Goal: Task Accomplishment & Management: Manage account settings

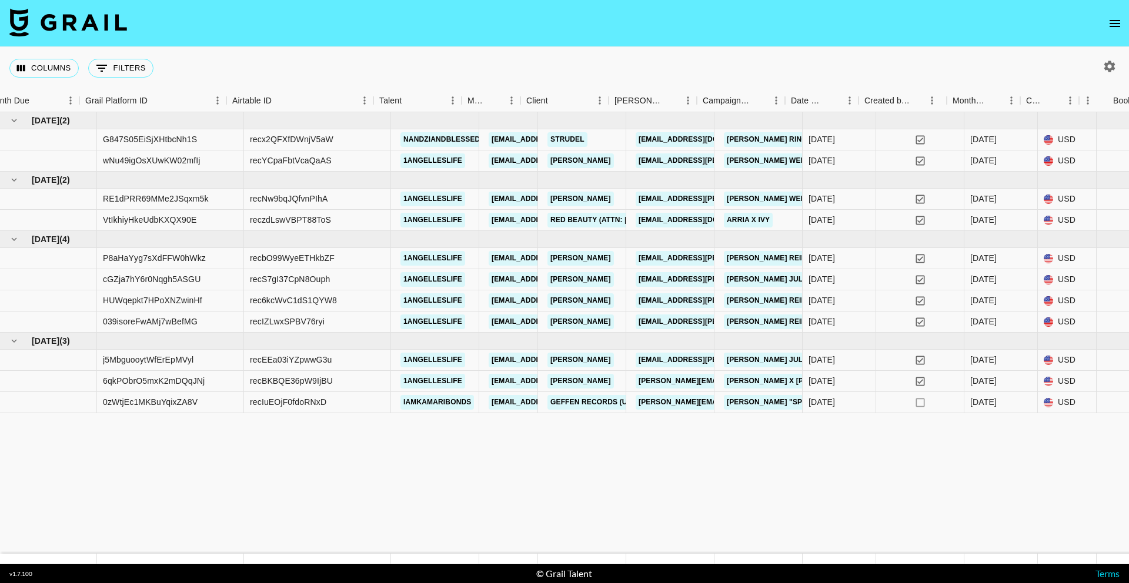
scroll to position [0, 1106]
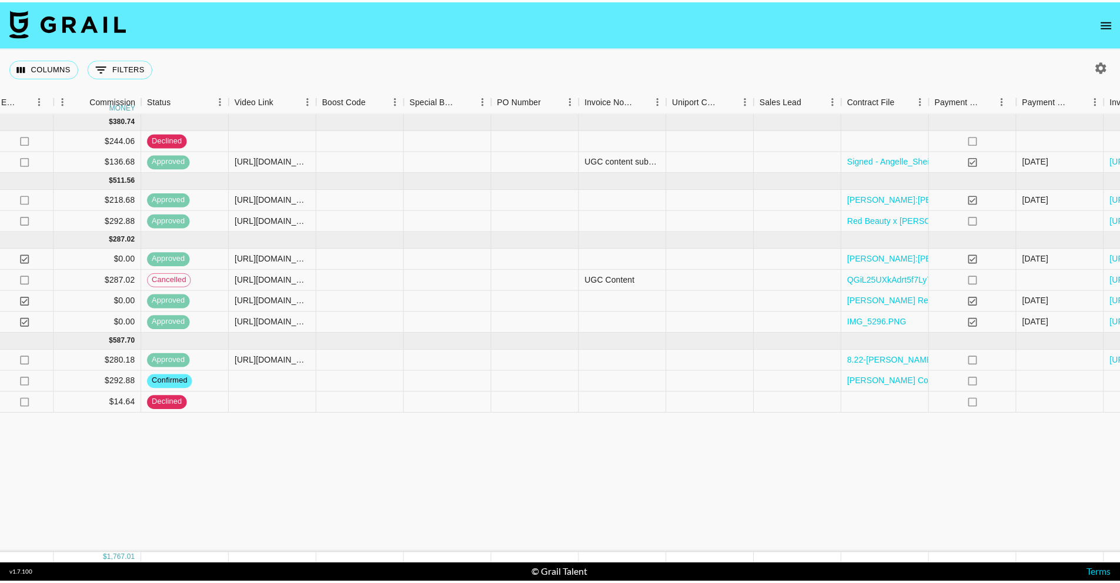
scroll to position [0, 1429]
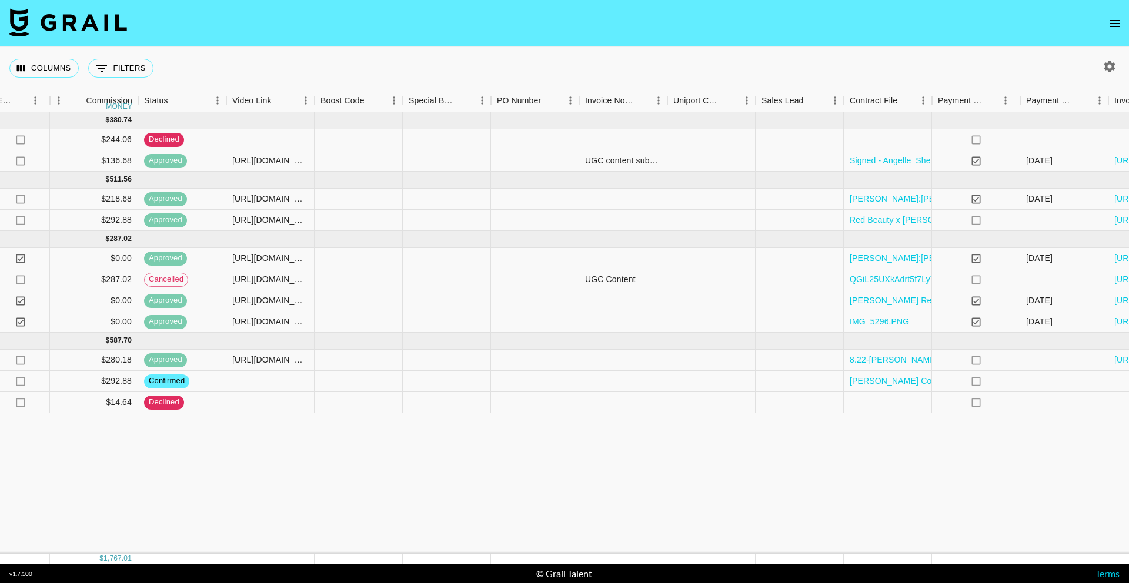
click at [1111, 21] on icon "open drawer" at bounding box center [1115, 23] width 14 height 14
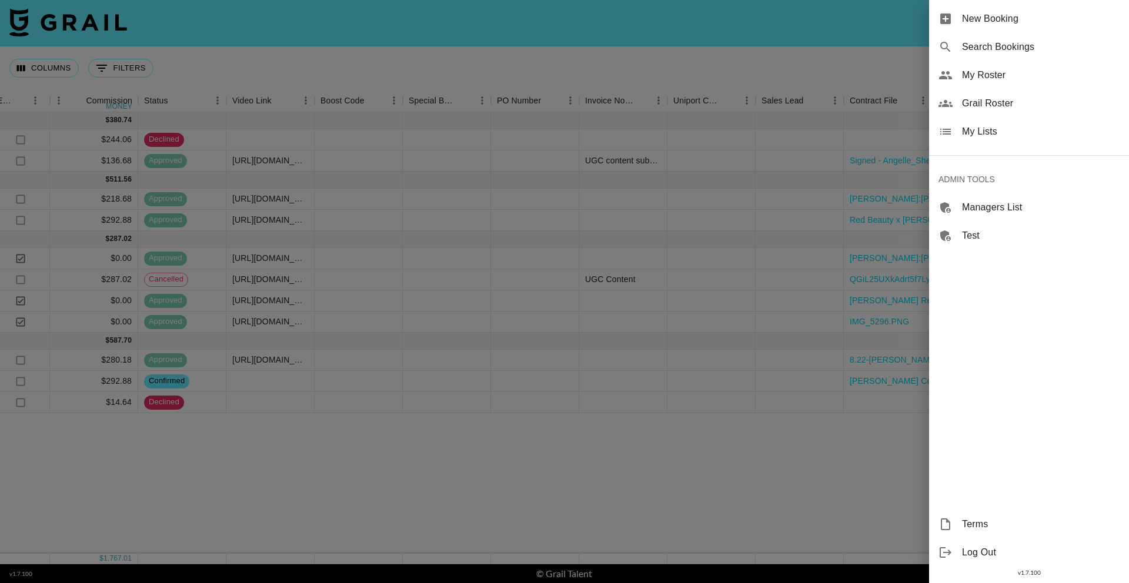
click at [887, 41] on div at bounding box center [564, 291] width 1129 height 583
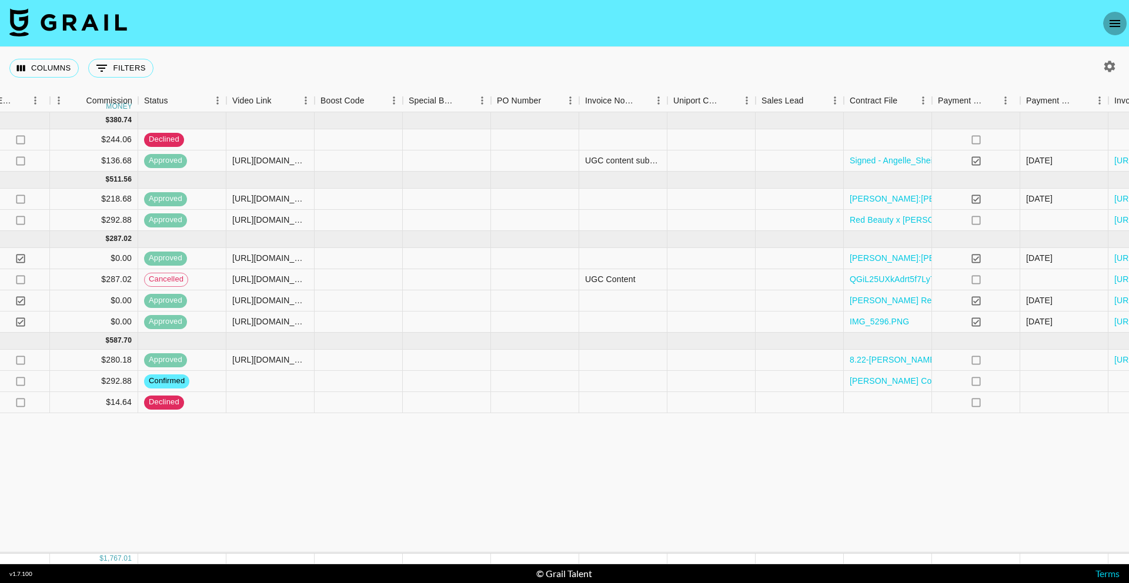
click at [1120, 28] on icon "open drawer" at bounding box center [1115, 23] width 14 height 14
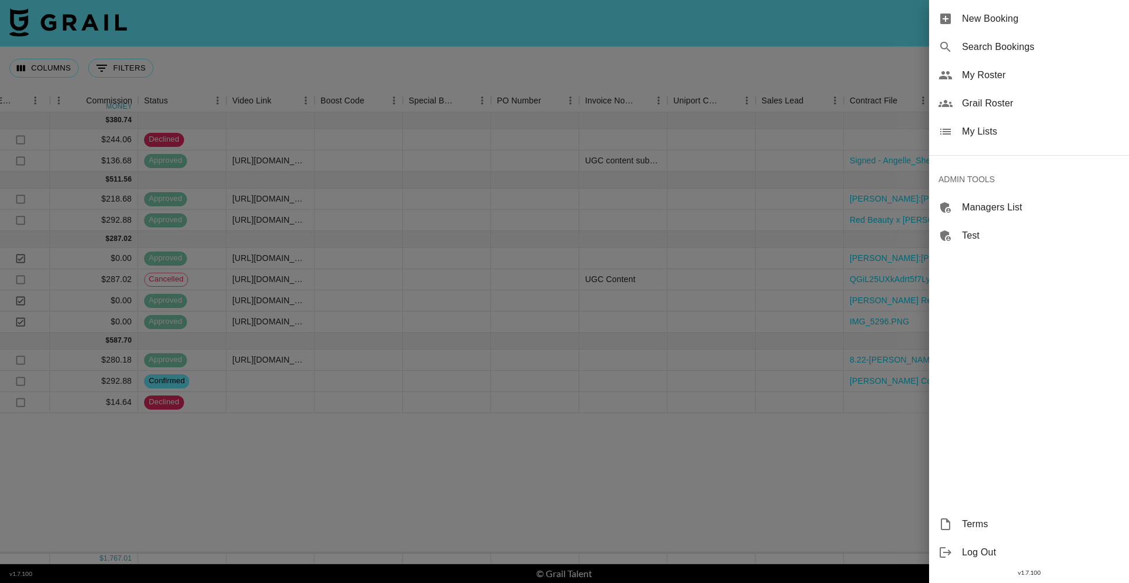
click at [1052, 132] on span "My Lists" at bounding box center [1041, 132] width 158 height 14
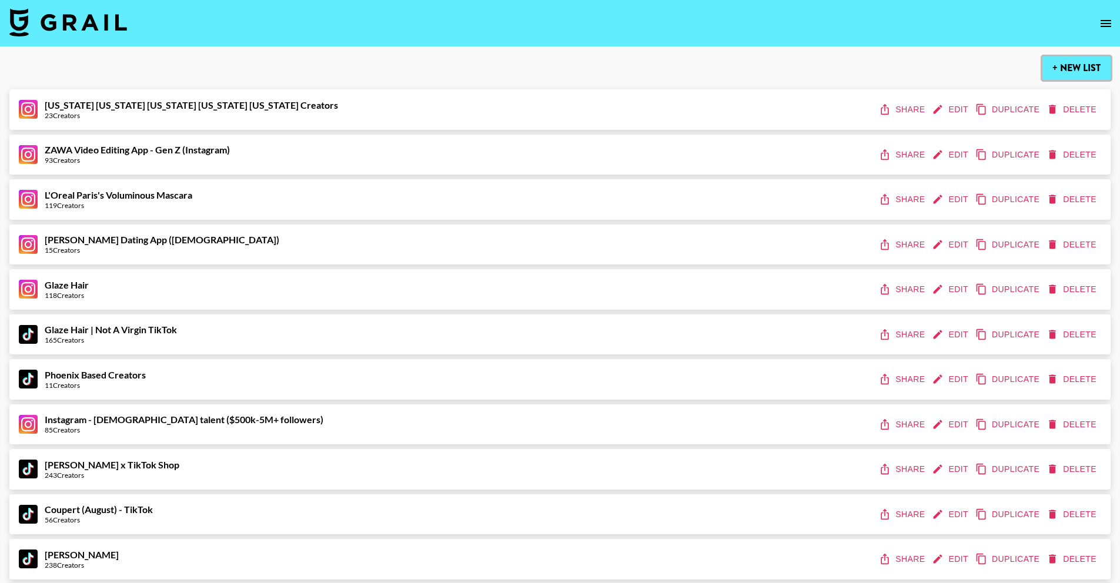
click at [1072, 61] on button "+ New List" at bounding box center [1077, 68] width 68 height 24
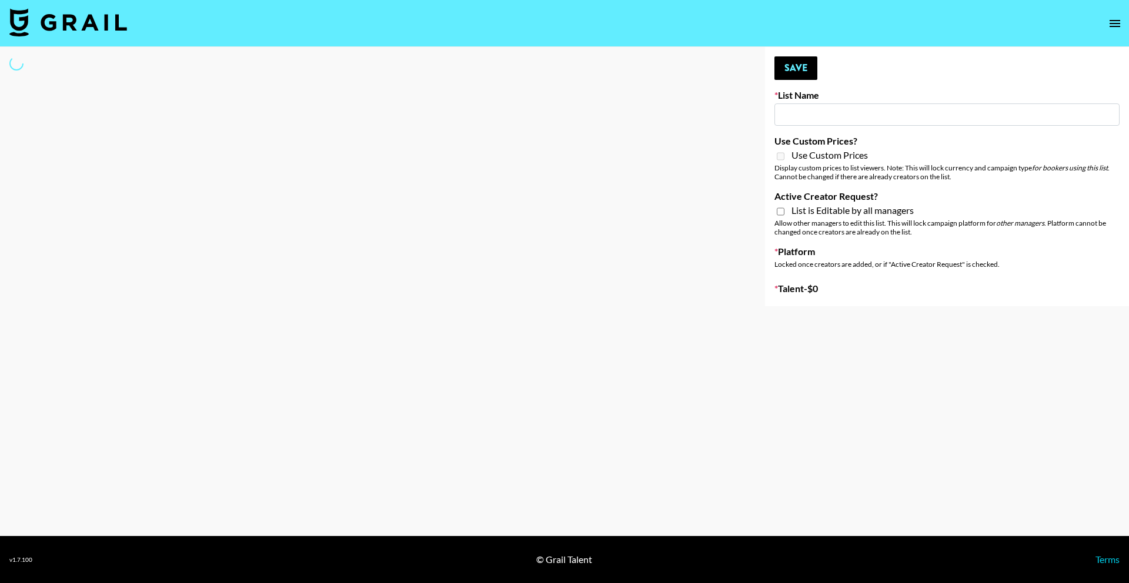
type input "New List"
select select "Song"
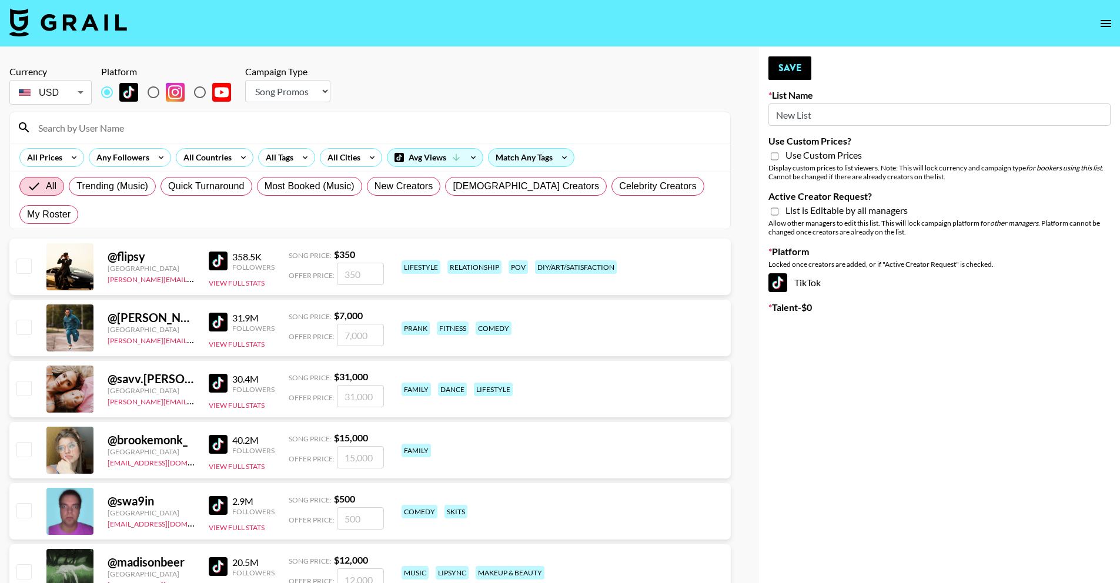
click at [370, 116] on div at bounding box center [370, 127] width 720 height 31
click at [371, 126] on input at bounding box center [377, 127] width 692 height 19
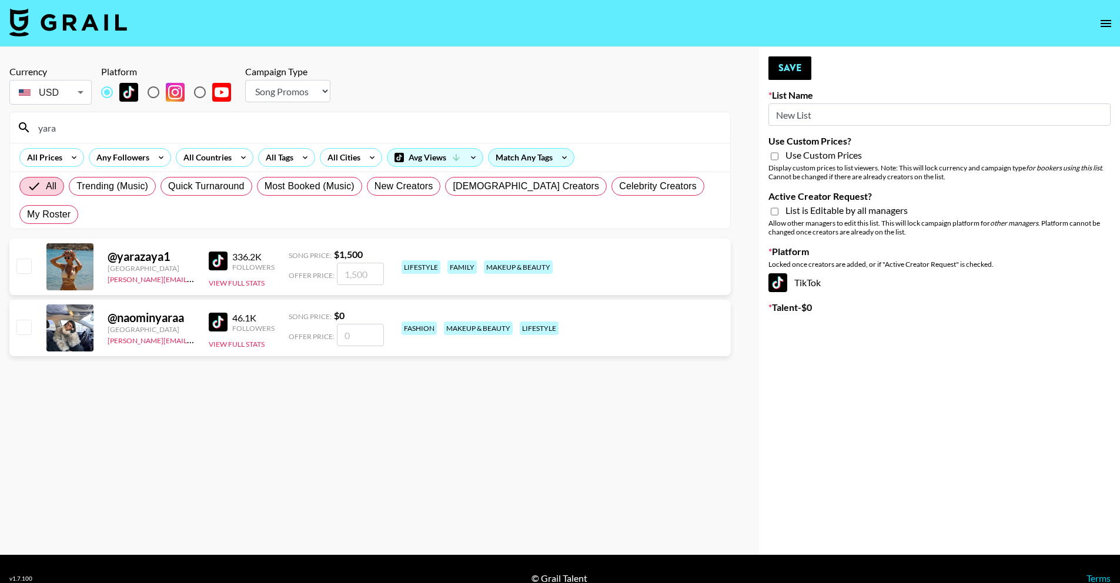
type input "yara"
click at [225, 252] on img at bounding box center [218, 261] width 19 height 19
drag, startPoint x: 189, startPoint y: 222, endPoint x: 91, endPoint y: 225, distance: 98.9
click at [91, 239] on div "@ yarazaya1 United States [PERSON_NAME][EMAIL_ADDRESS][DOMAIN_NAME] 336.2K Foll…" at bounding box center [370, 267] width 722 height 56
copy div "@ yarazaya1"
